Goal: Find specific page/section: Find specific page/section

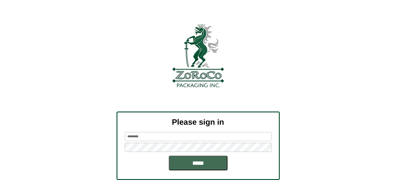
click at [192, 164] on input "*****" at bounding box center [198, 163] width 59 height 15
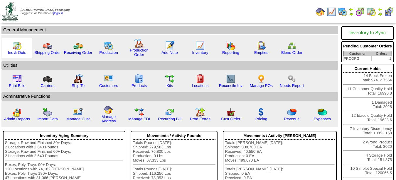
click at [13, 45] on img at bounding box center [16, 45] width 9 height 9
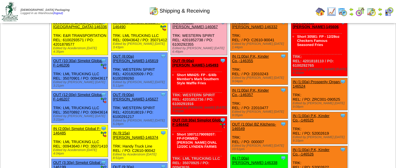
scroll to position [502, 0]
